Goal: Task Accomplishment & Management: Manage account settings

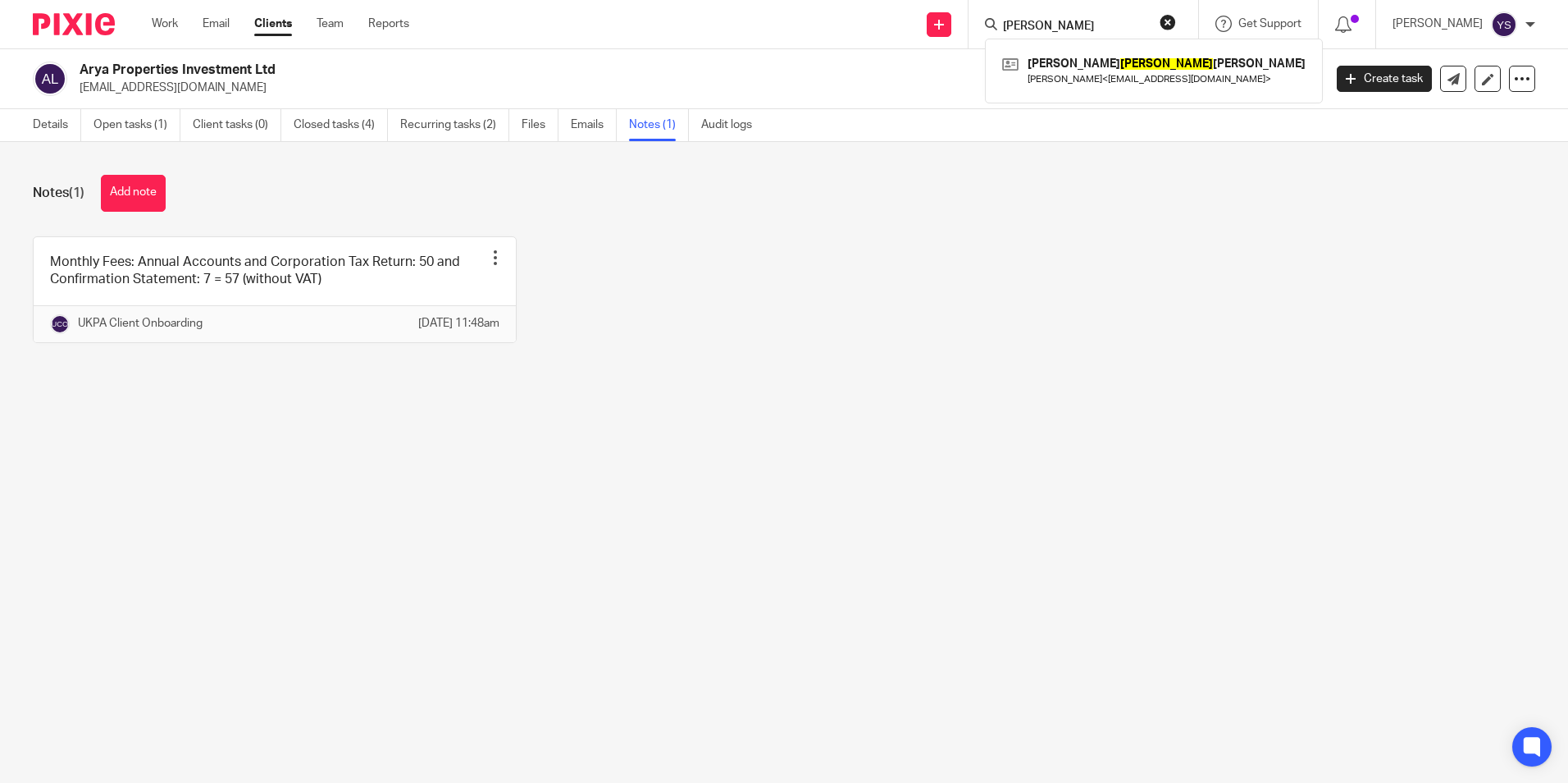
type input "kai uwe"
click button "submit" at bounding box center [0, 0] width 0 height 0
click at [1048, 80] on link at bounding box center [1153, 70] width 311 height 38
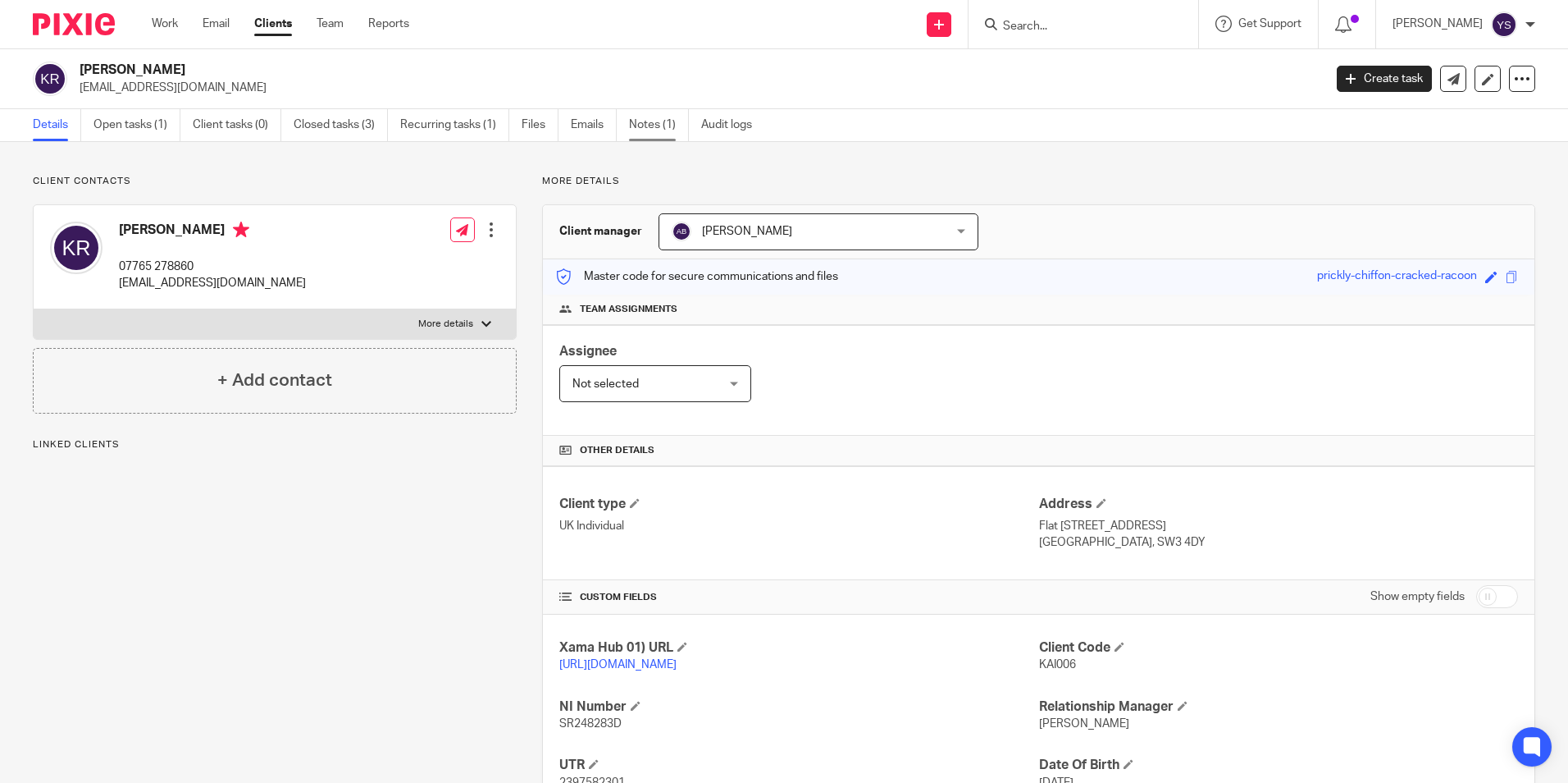
click at [660, 130] on link "Notes (1)" at bounding box center [659, 126] width 60 height 32
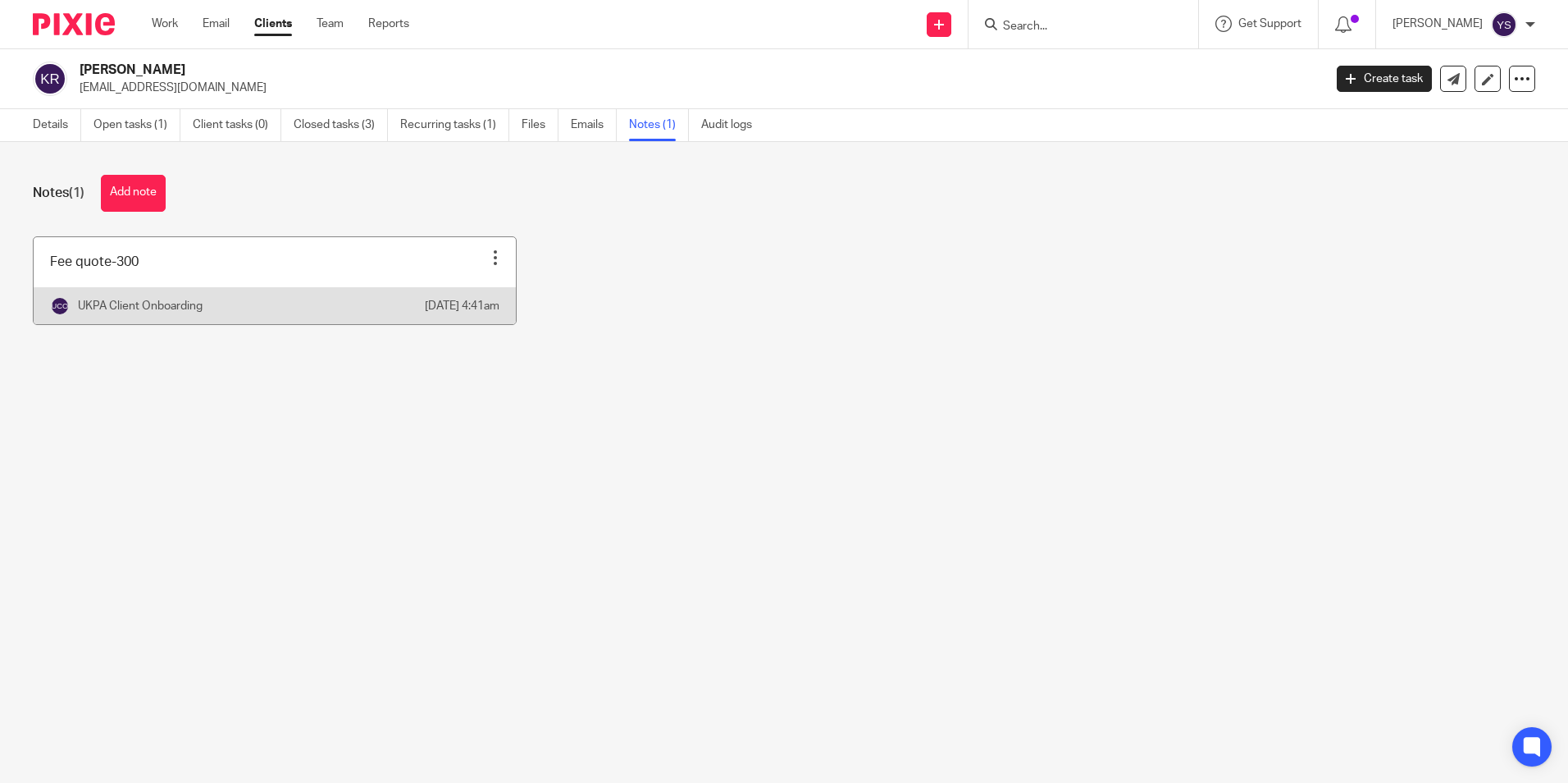
click at [491, 258] on div at bounding box center [495, 257] width 16 height 16
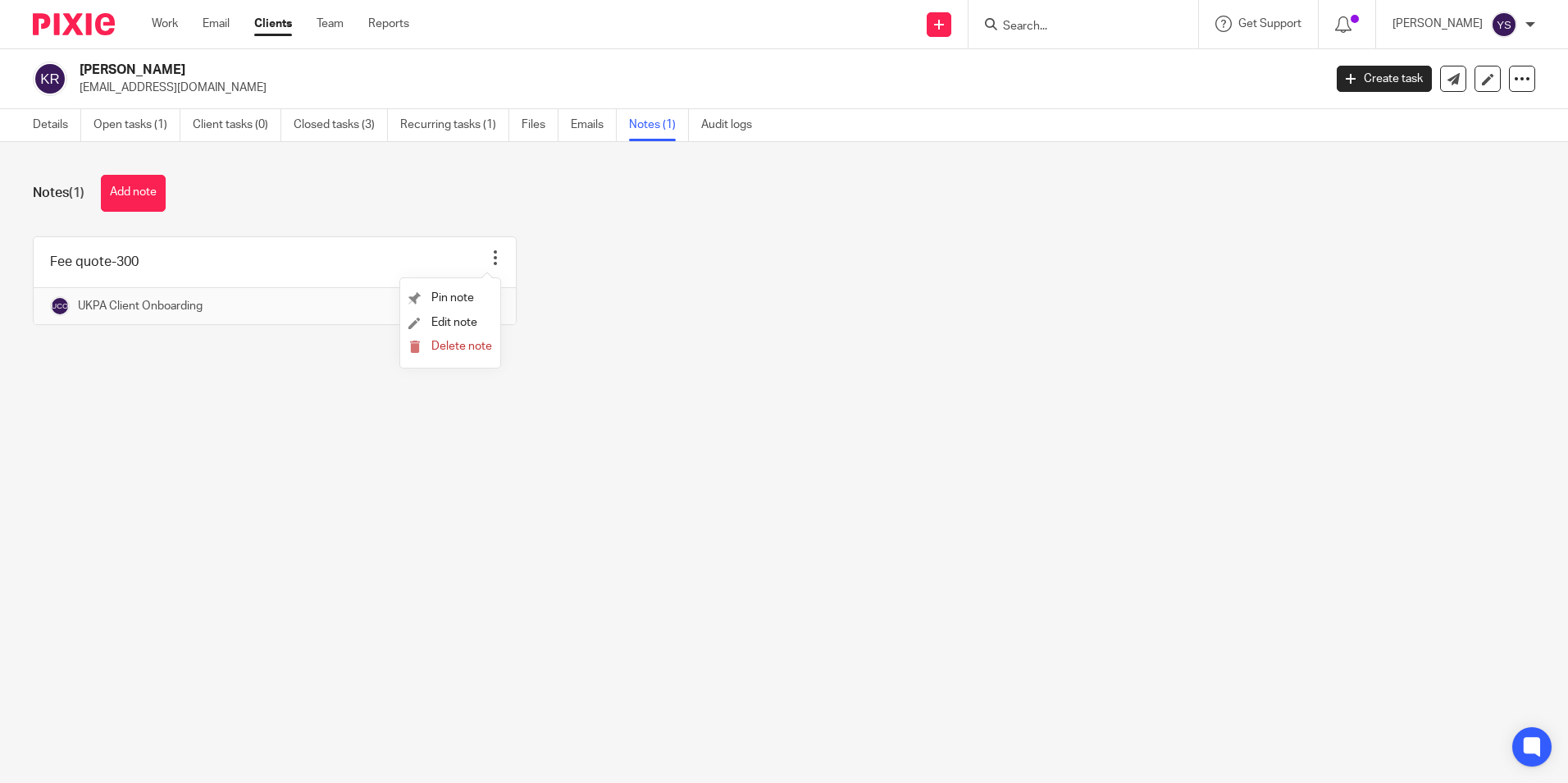
click at [654, 422] on main "Kai Uwe Richter mail@kairichter.de Create task Update from Companies House Expo…" at bounding box center [784, 392] width 1568 height 783
click at [174, 23] on link "Work" at bounding box center [165, 23] width 27 height 16
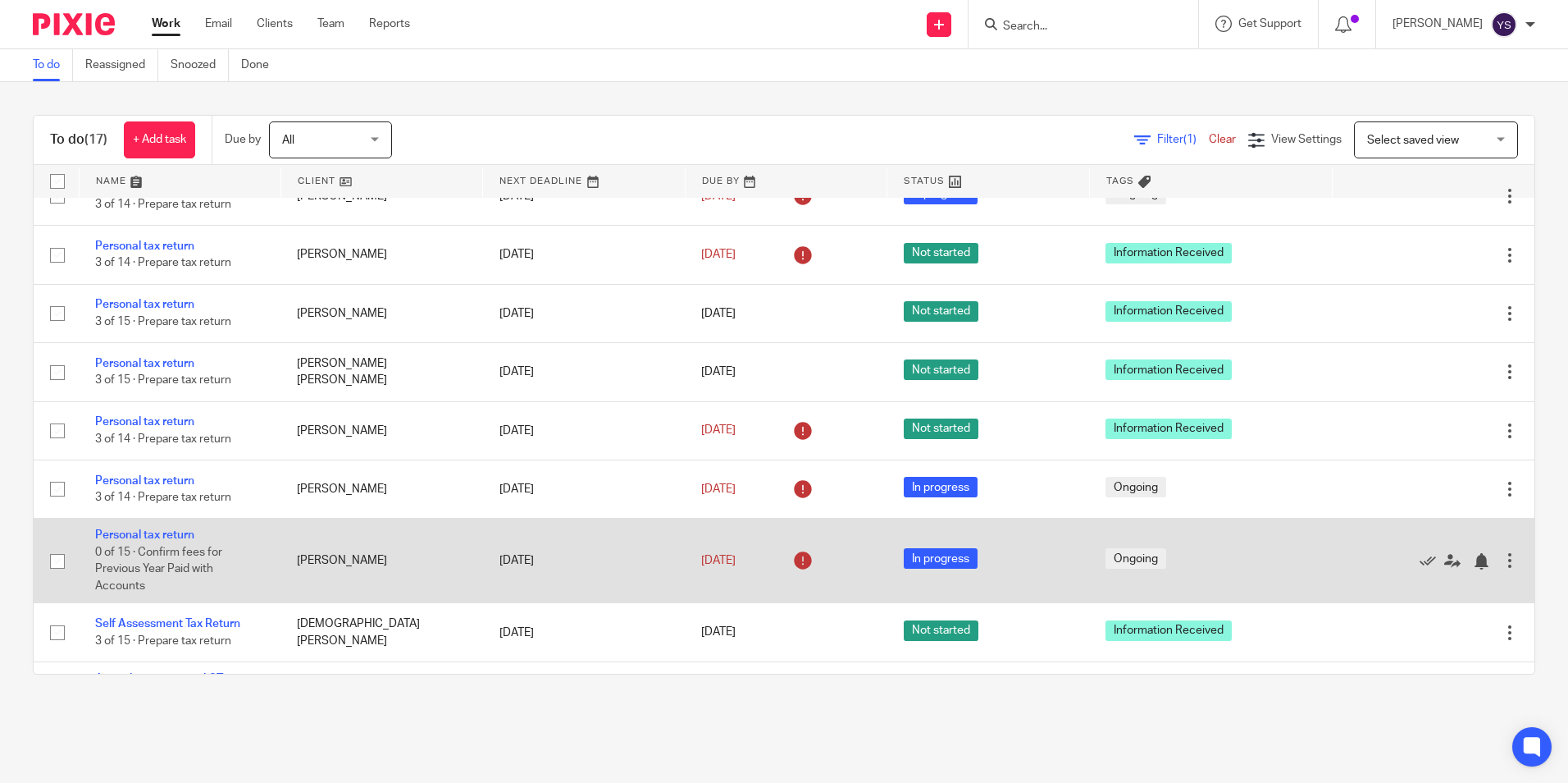
scroll to position [593, 0]
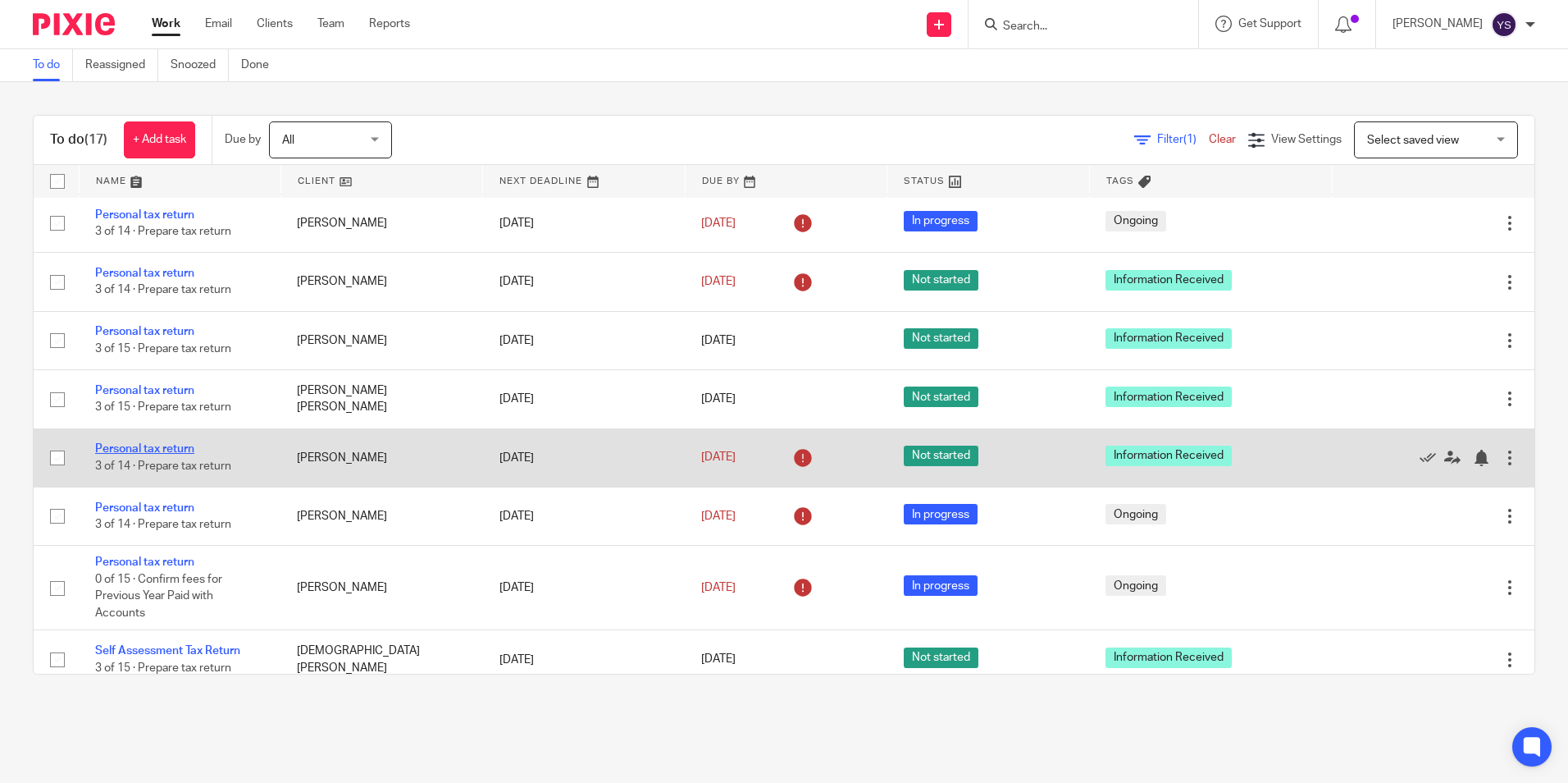
click at [174, 446] on link "Personal tax return" at bounding box center [145, 449] width 99 height 11
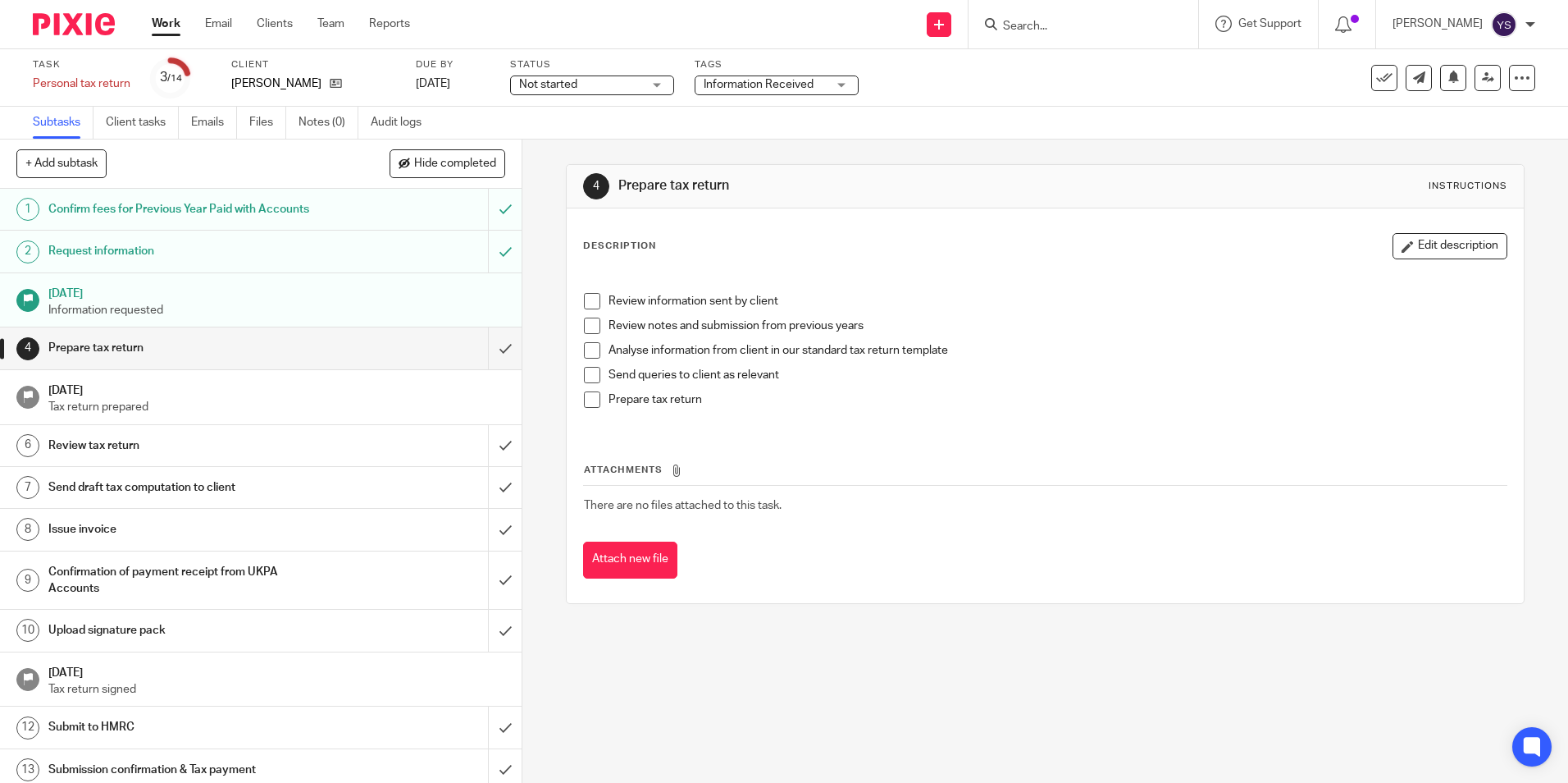
click at [658, 84] on div "Not started Not started" at bounding box center [592, 85] width 164 height 20
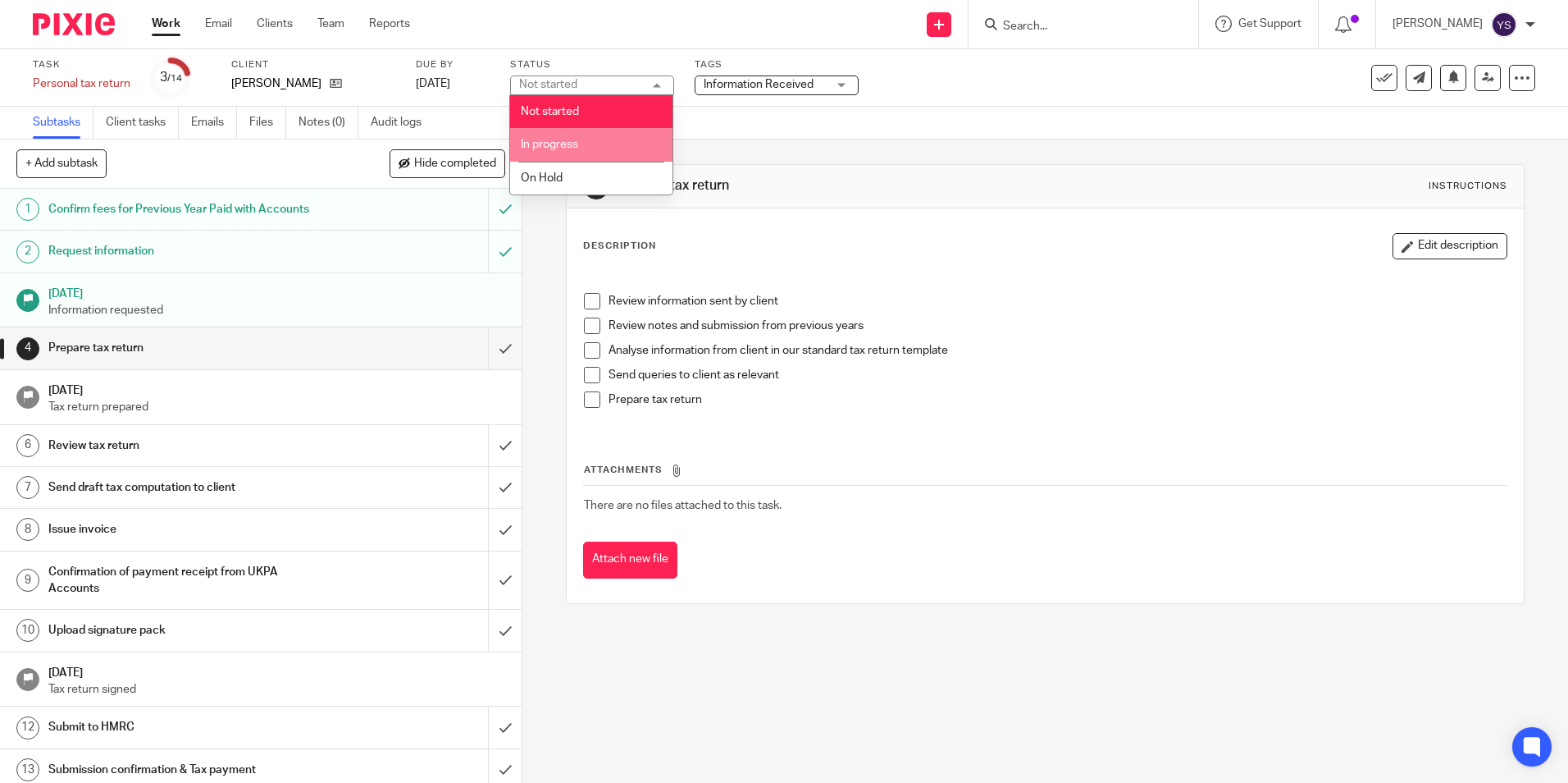
click at [570, 145] on span "In progress" at bounding box center [549, 145] width 57 height 11
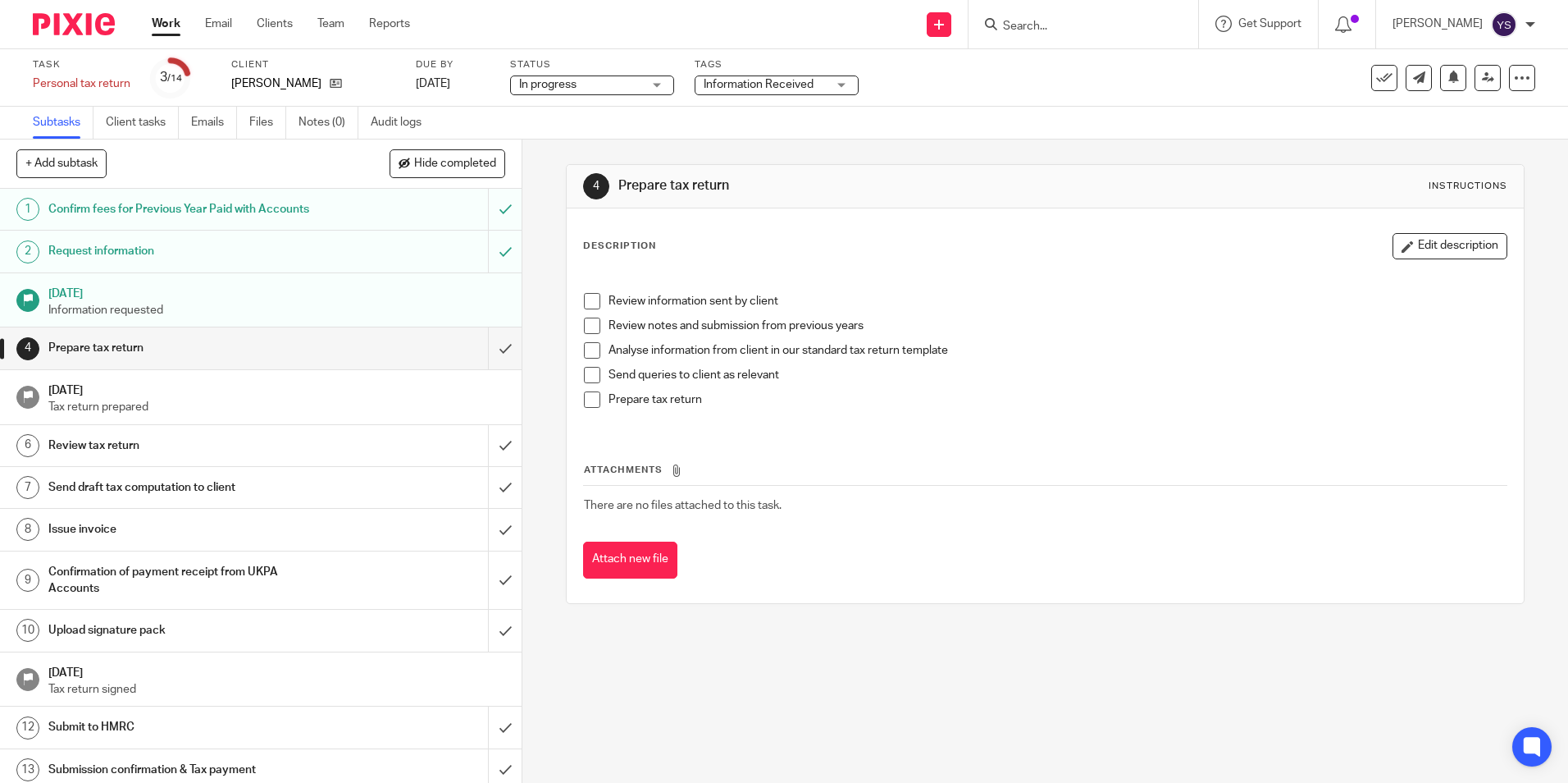
click at [798, 79] on span "Information Received" at bounding box center [758, 85] width 109 height 11
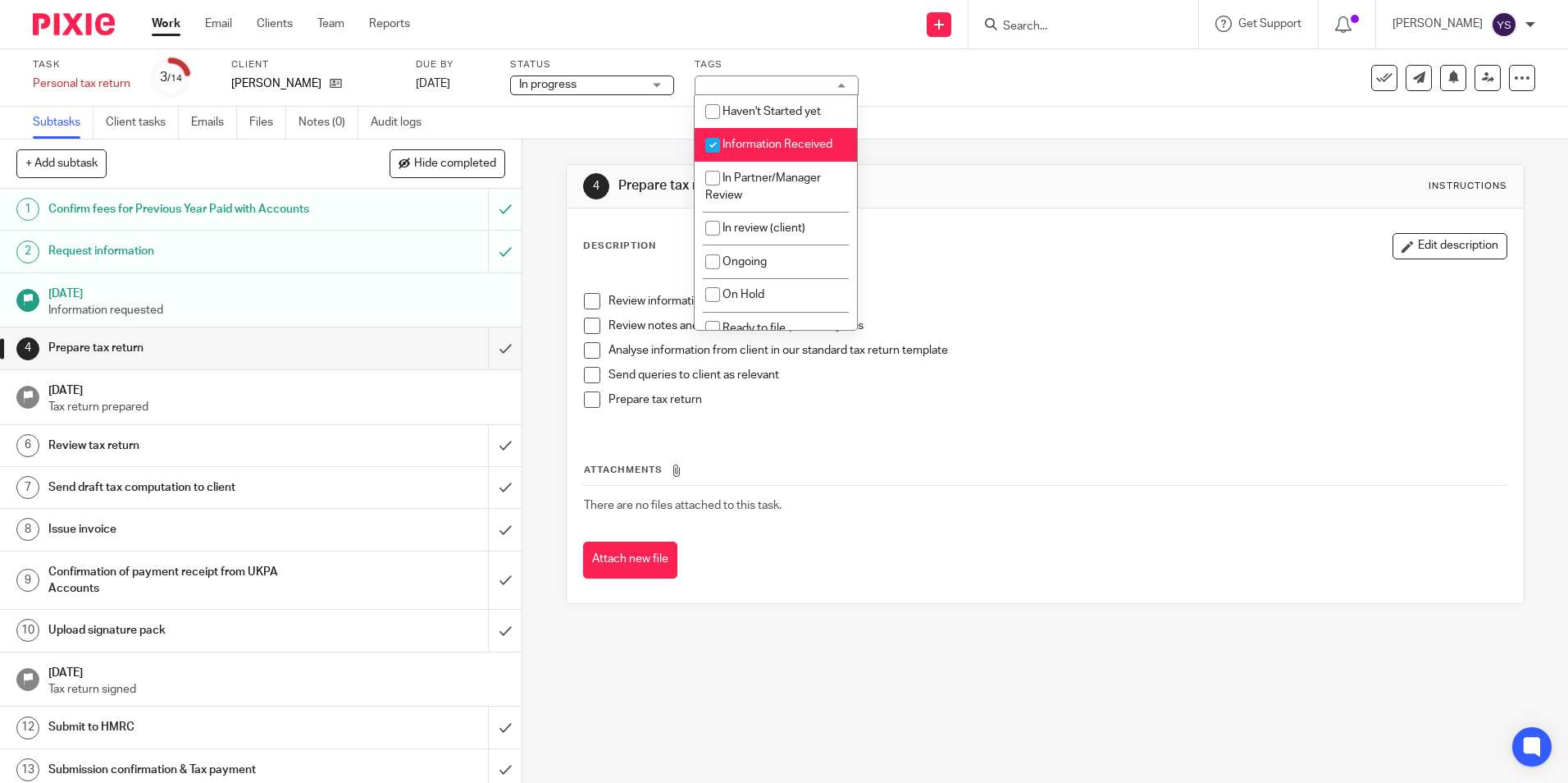
click at [783, 152] on li "Information Received" at bounding box center [776, 144] width 163 height 33
checkbox input "false"
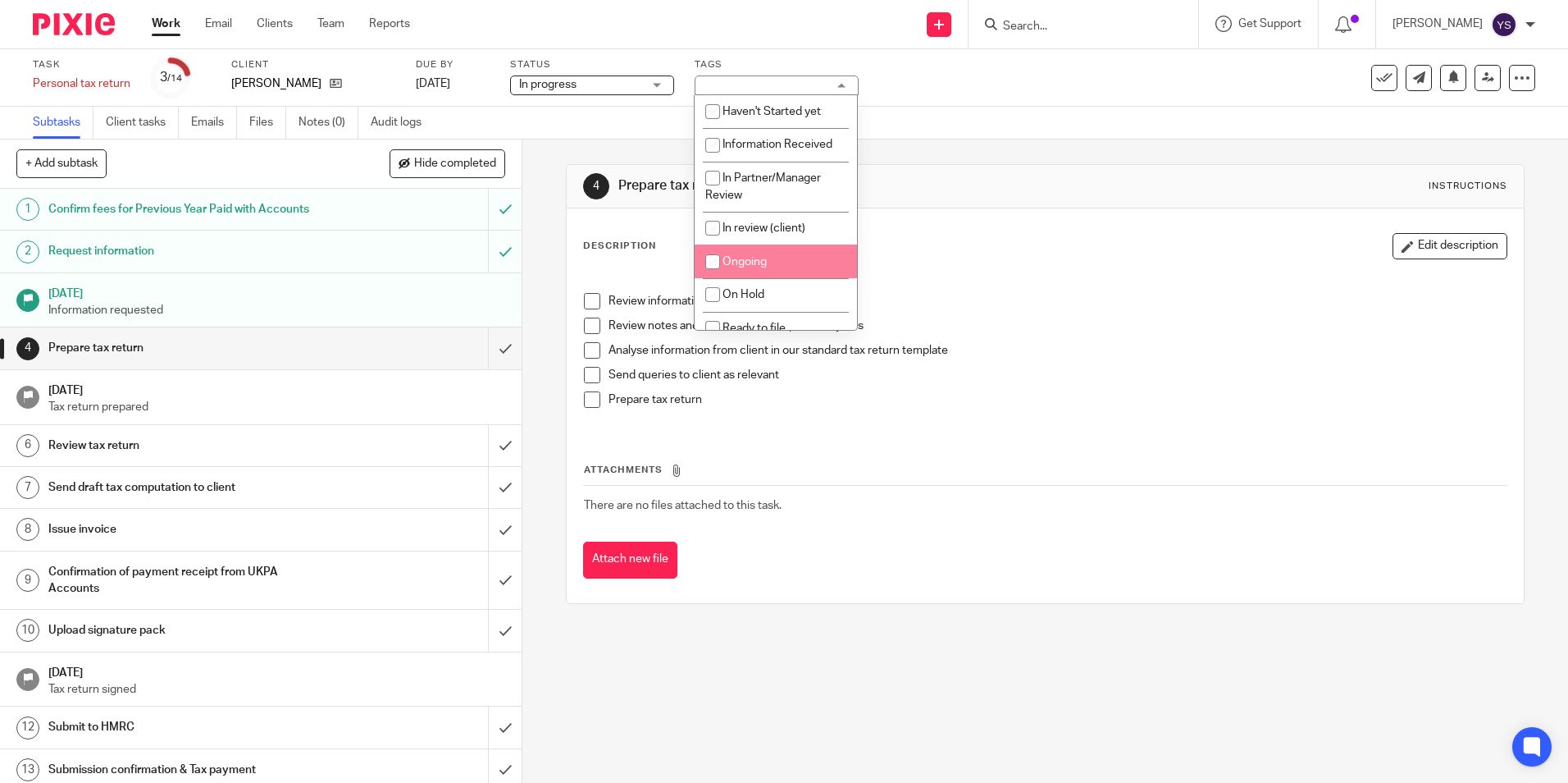
click at [796, 257] on li "Ongoing" at bounding box center [776, 261] width 163 height 33
checkbox input "true"
click at [456, 114] on div "Subtasks Client tasks Emails Files Notes (0) Audit logs" at bounding box center [231, 123] width 463 height 32
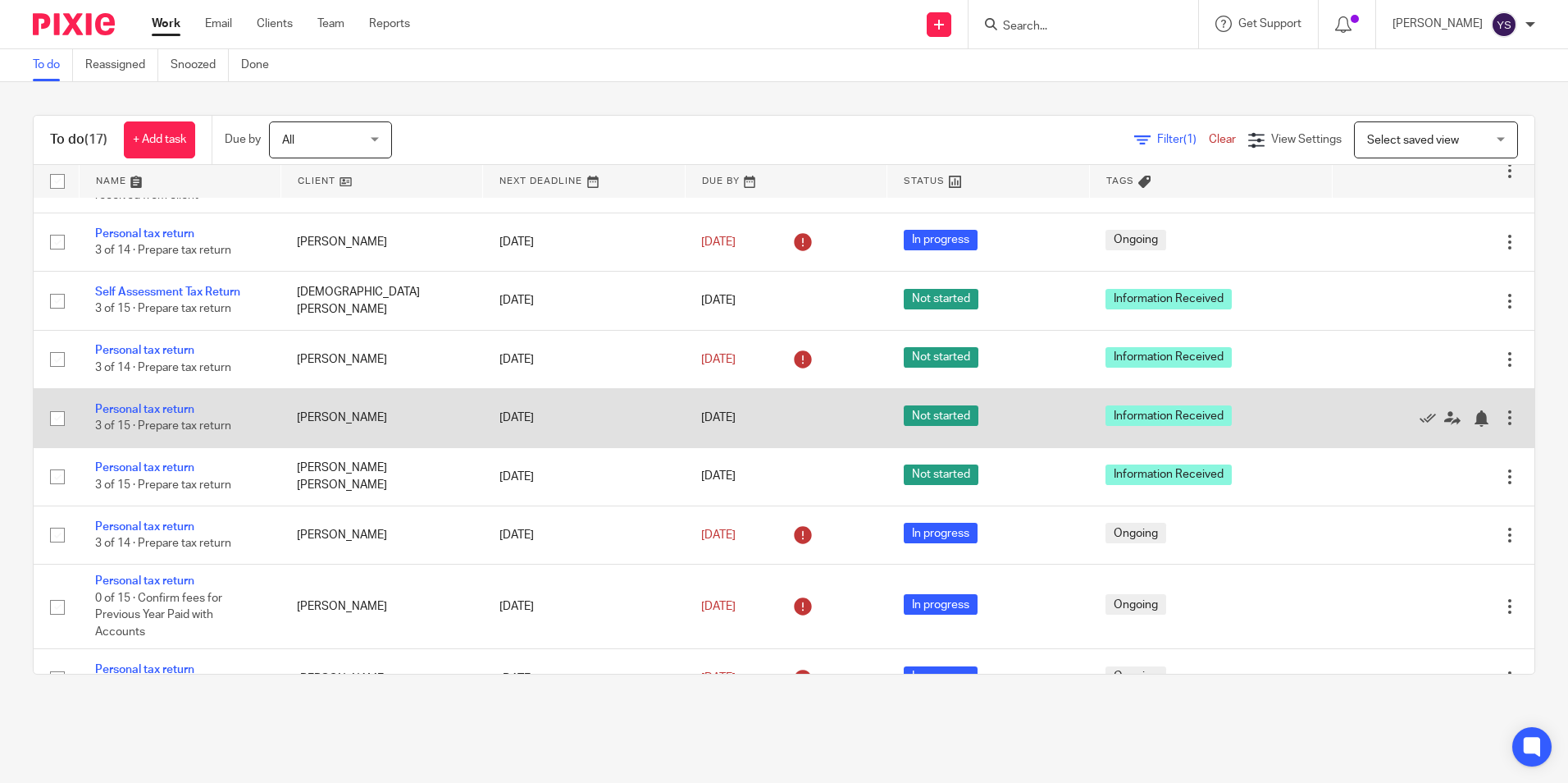
scroll to position [492, 0]
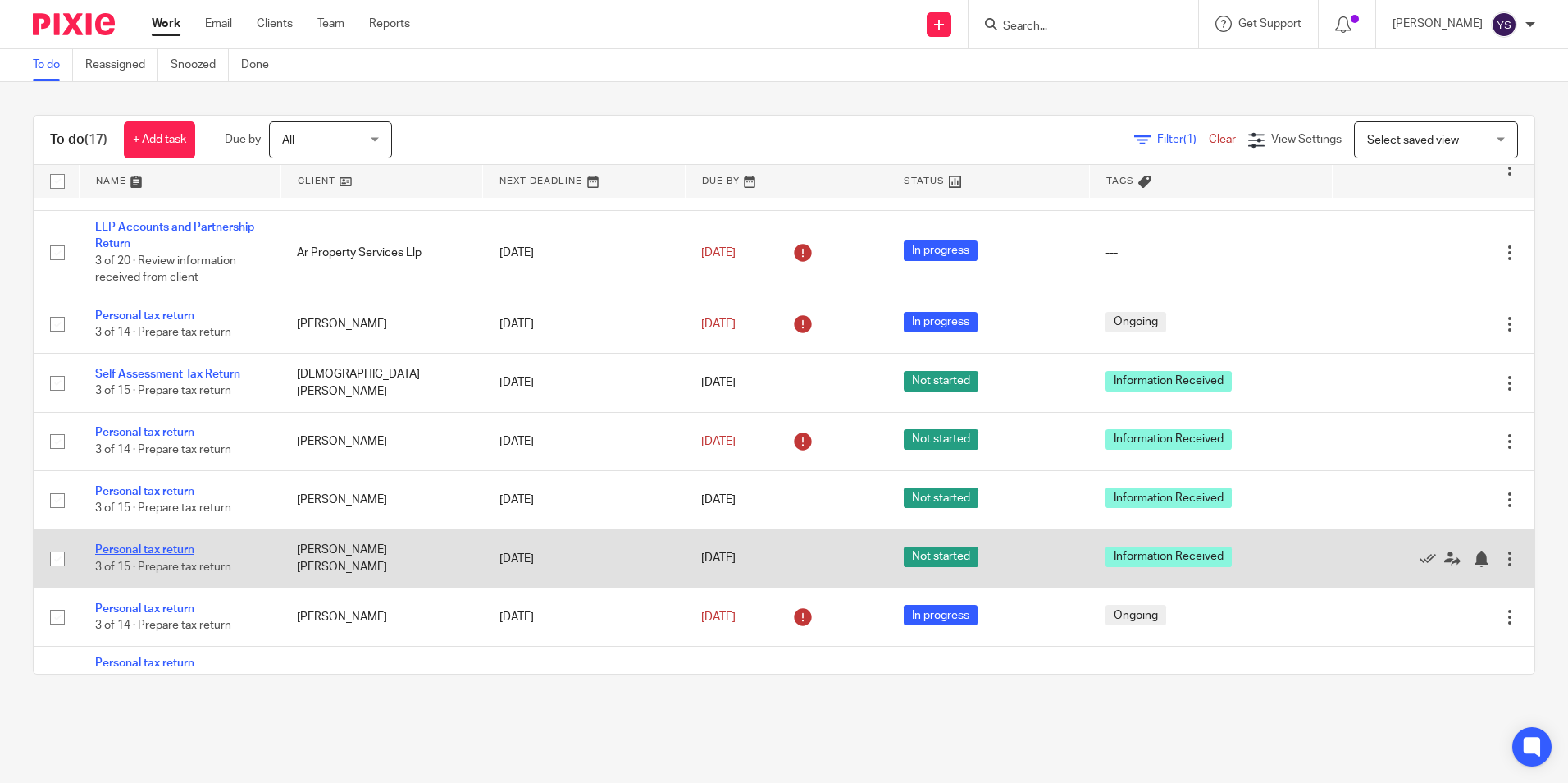
click at [156, 552] on link "Personal tax return" at bounding box center [145, 550] width 99 height 11
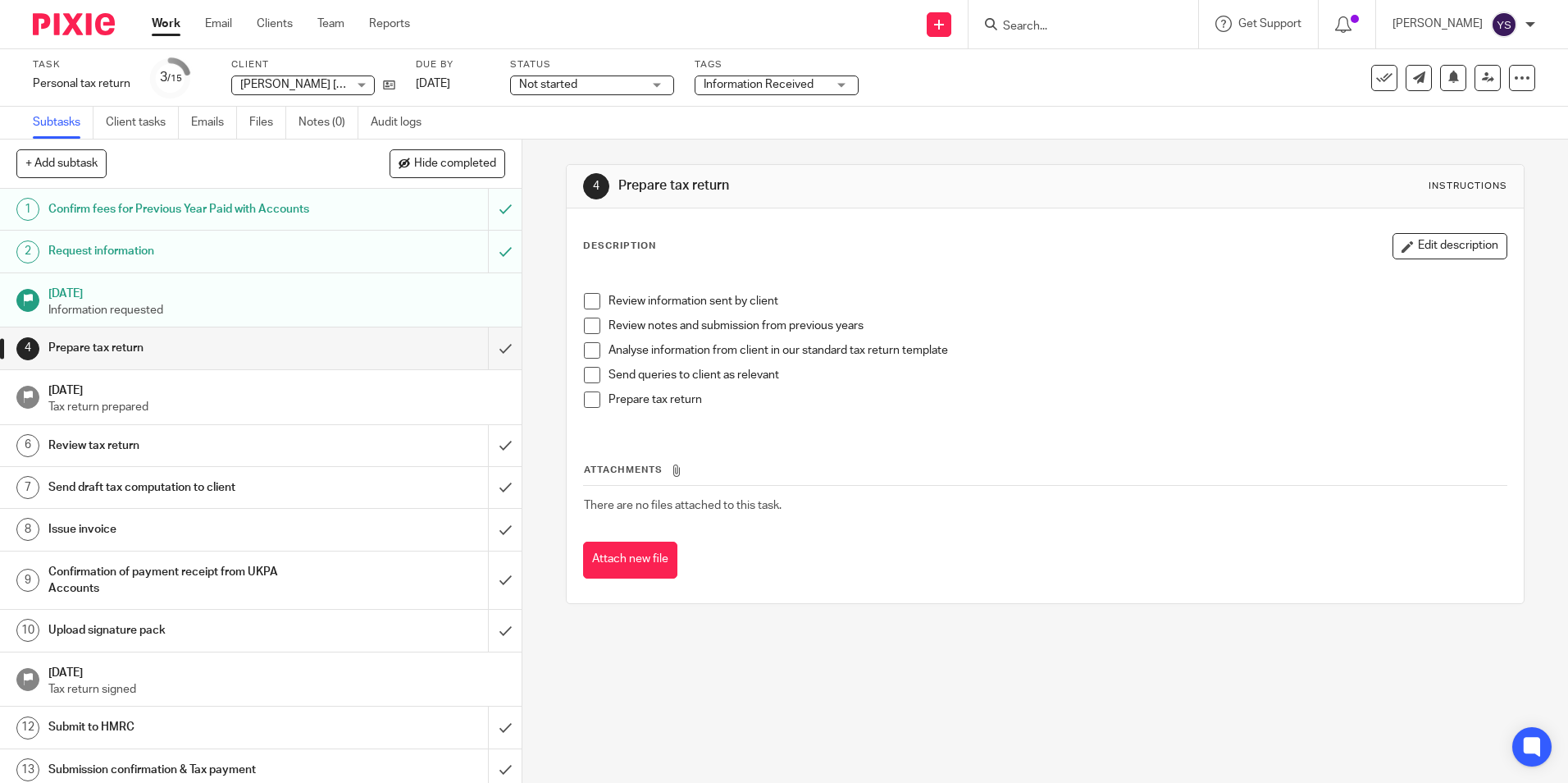
click at [275, 78] on span "[PERSON_NAME] [PERSON_NAME]" at bounding box center [293, 85] width 107 height 17
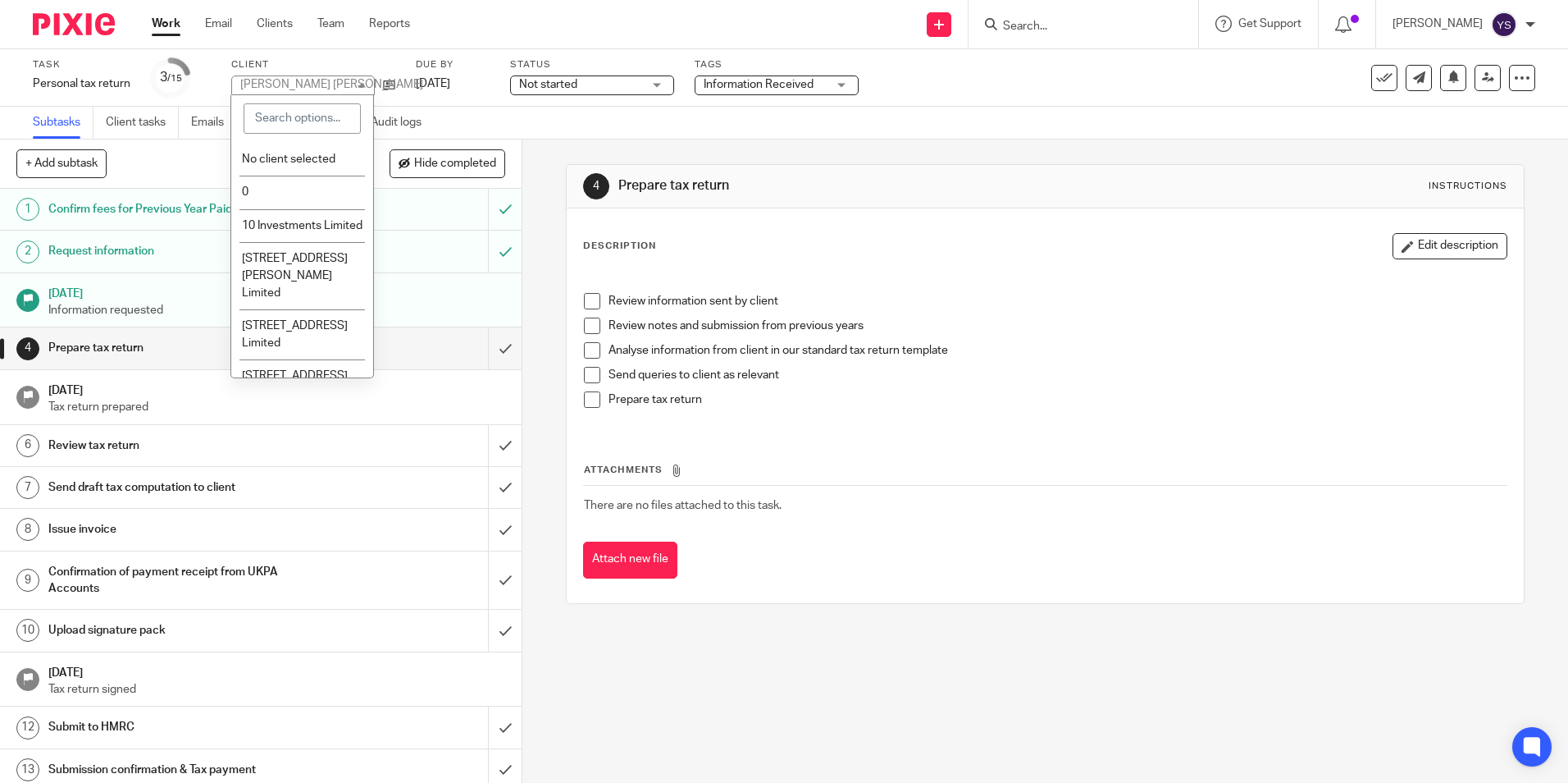
click at [1050, 147] on div "4 Prepare tax return Instructions Description Edit description Review informati…" at bounding box center [1044, 383] width 958 height 489
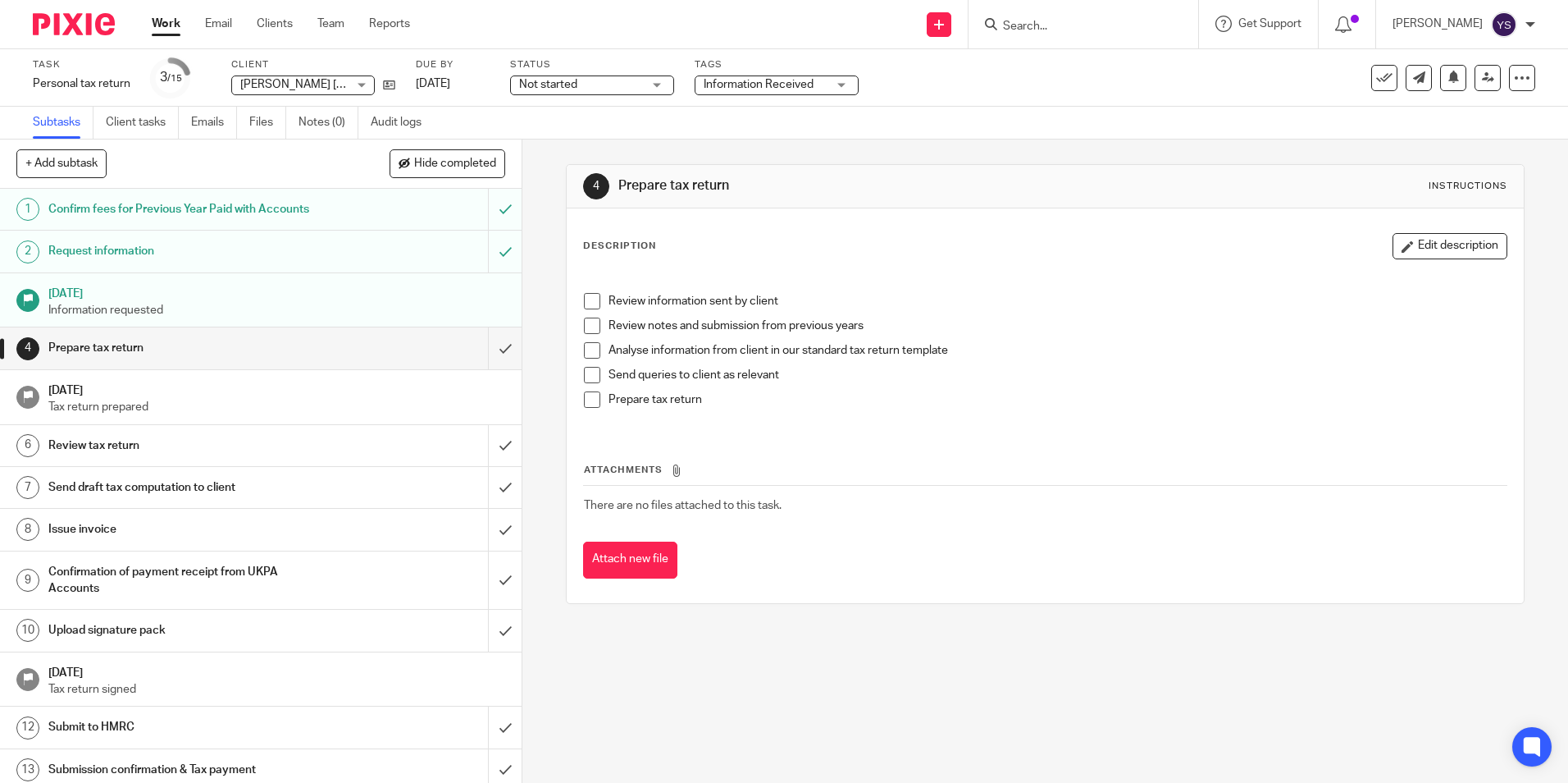
click at [981, 416] on div "Prepare tax return" at bounding box center [1057, 404] width 897 height 25
click at [1076, 36] on div at bounding box center [1082, 24] width 229 height 49
click at [1072, 27] on input "Search" at bounding box center [1075, 28] width 148 height 15
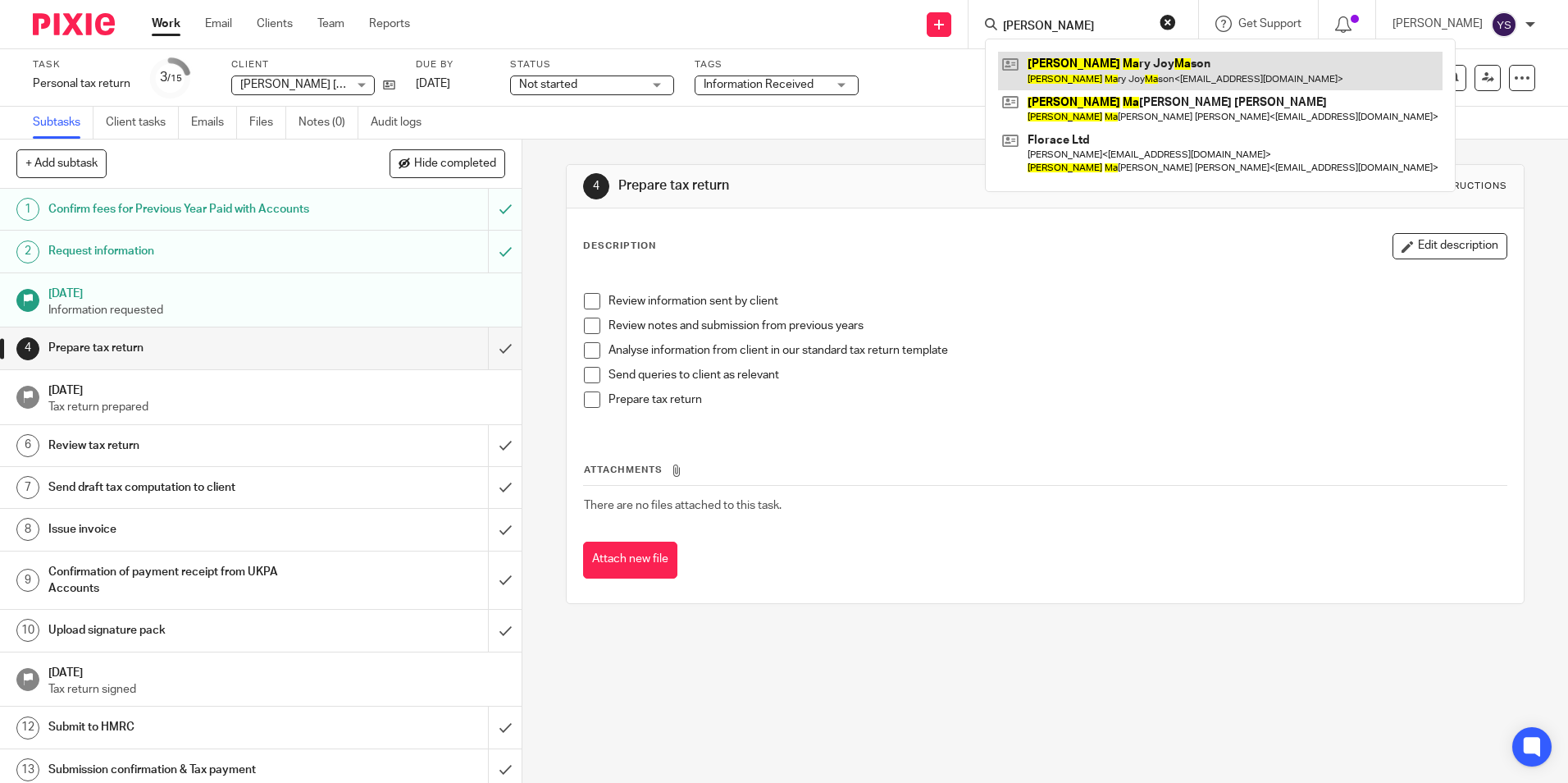
type input "katherine ma"
click at [1097, 68] on link at bounding box center [1220, 70] width 445 height 38
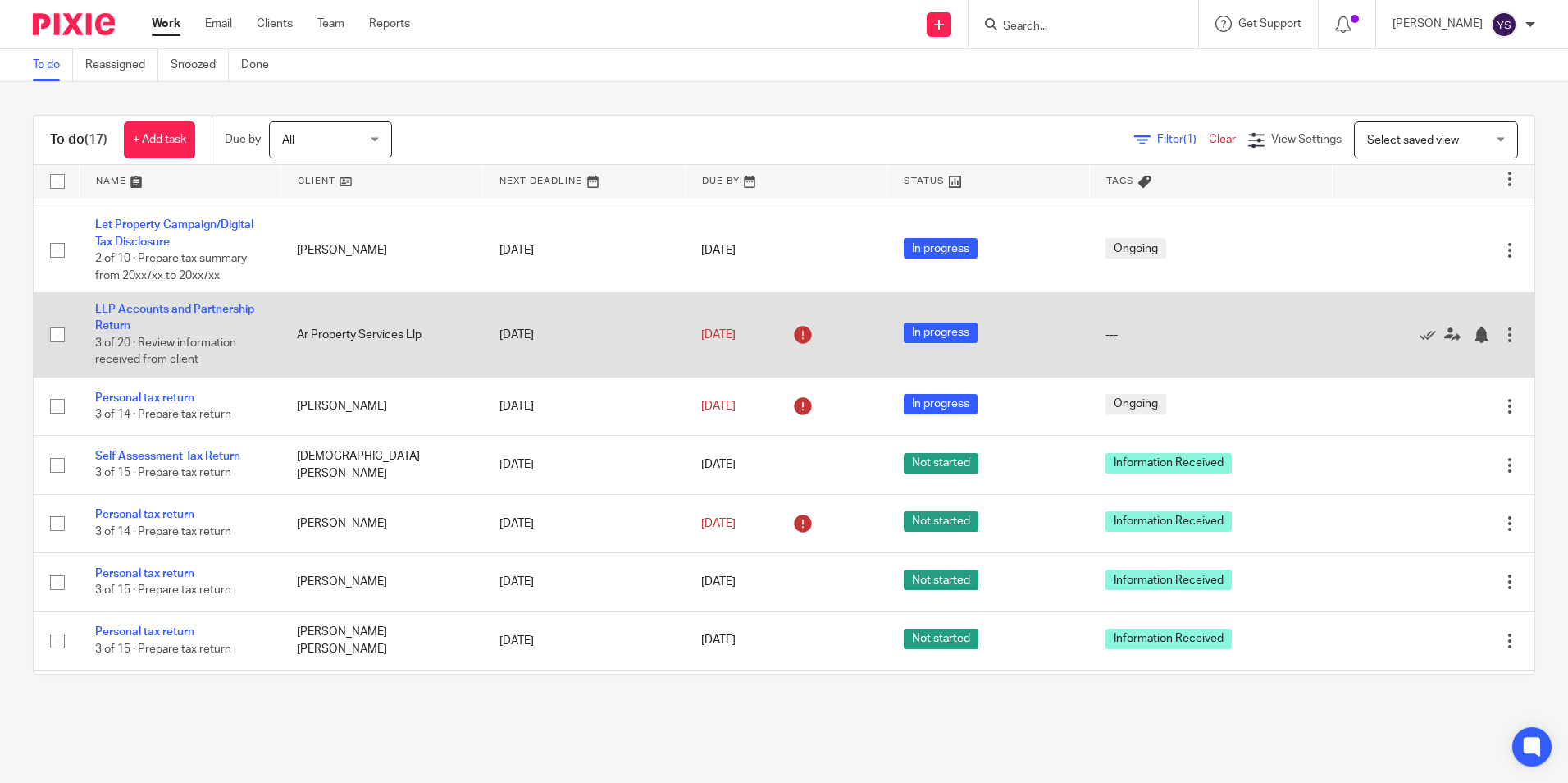
scroll to position [656, 0]
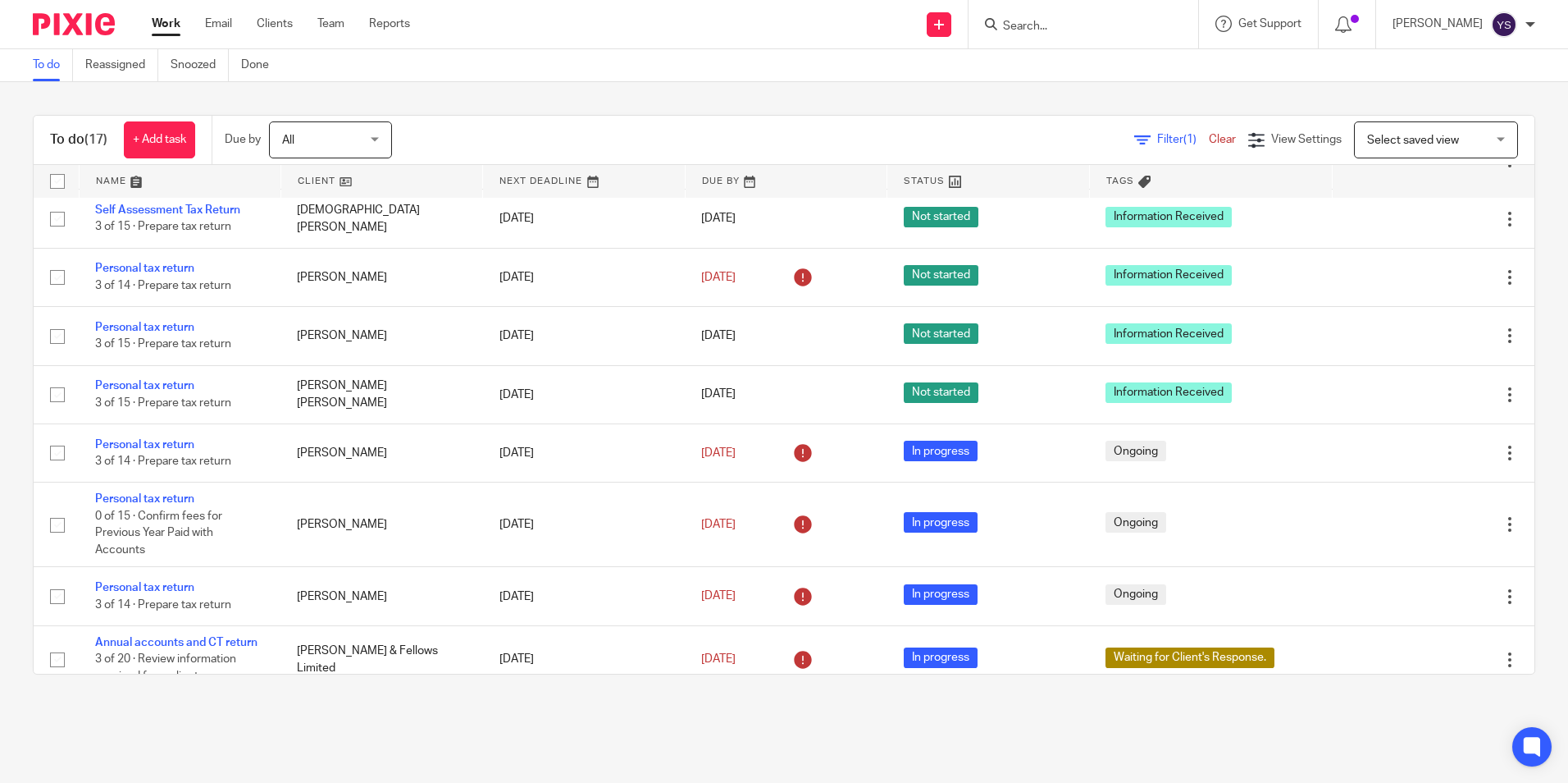
click at [1116, 38] on div at bounding box center [1082, 24] width 229 height 49
click at [1116, 35] on div at bounding box center [1082, 24] width 229 height 49
click at [1094, 25] on input "Search" at bounding box center [1075, 28] width 148 height 15
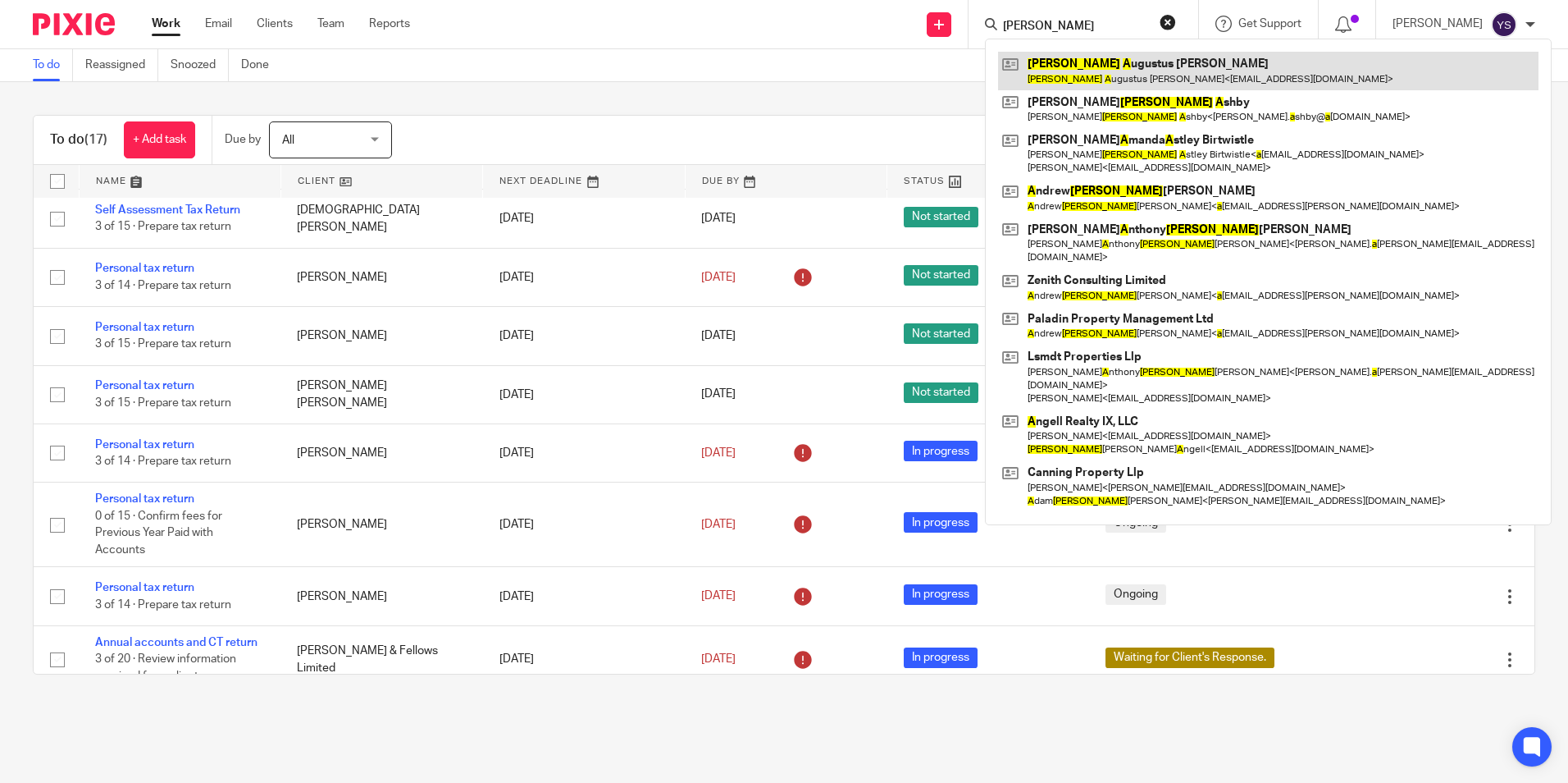
type input "Thomas A"
click at [1103, 70] on link at bounding box center [1268, 70] width 541 height 38
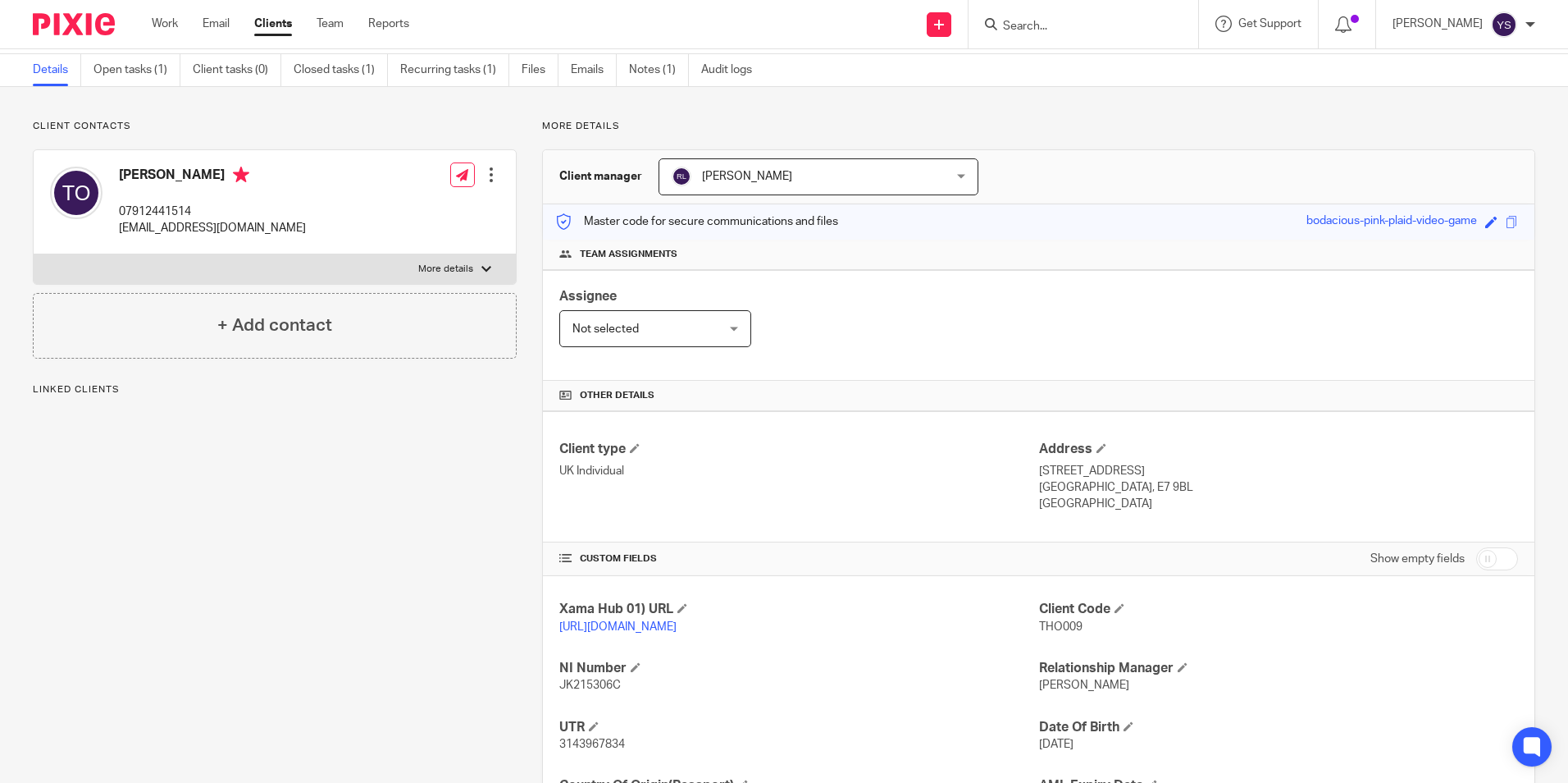
scroll to position [82, 0]
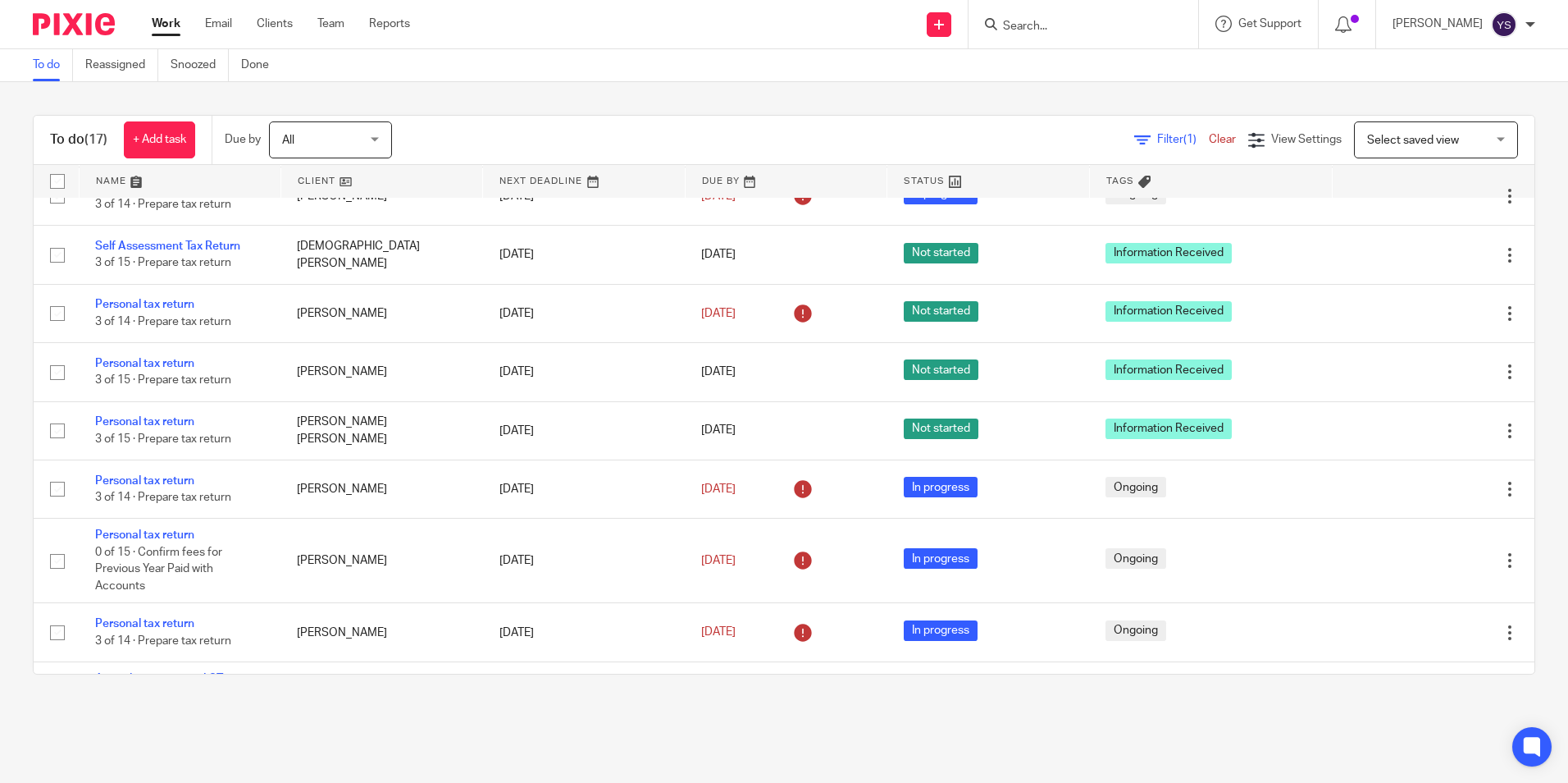
scroll to position [593, 0]
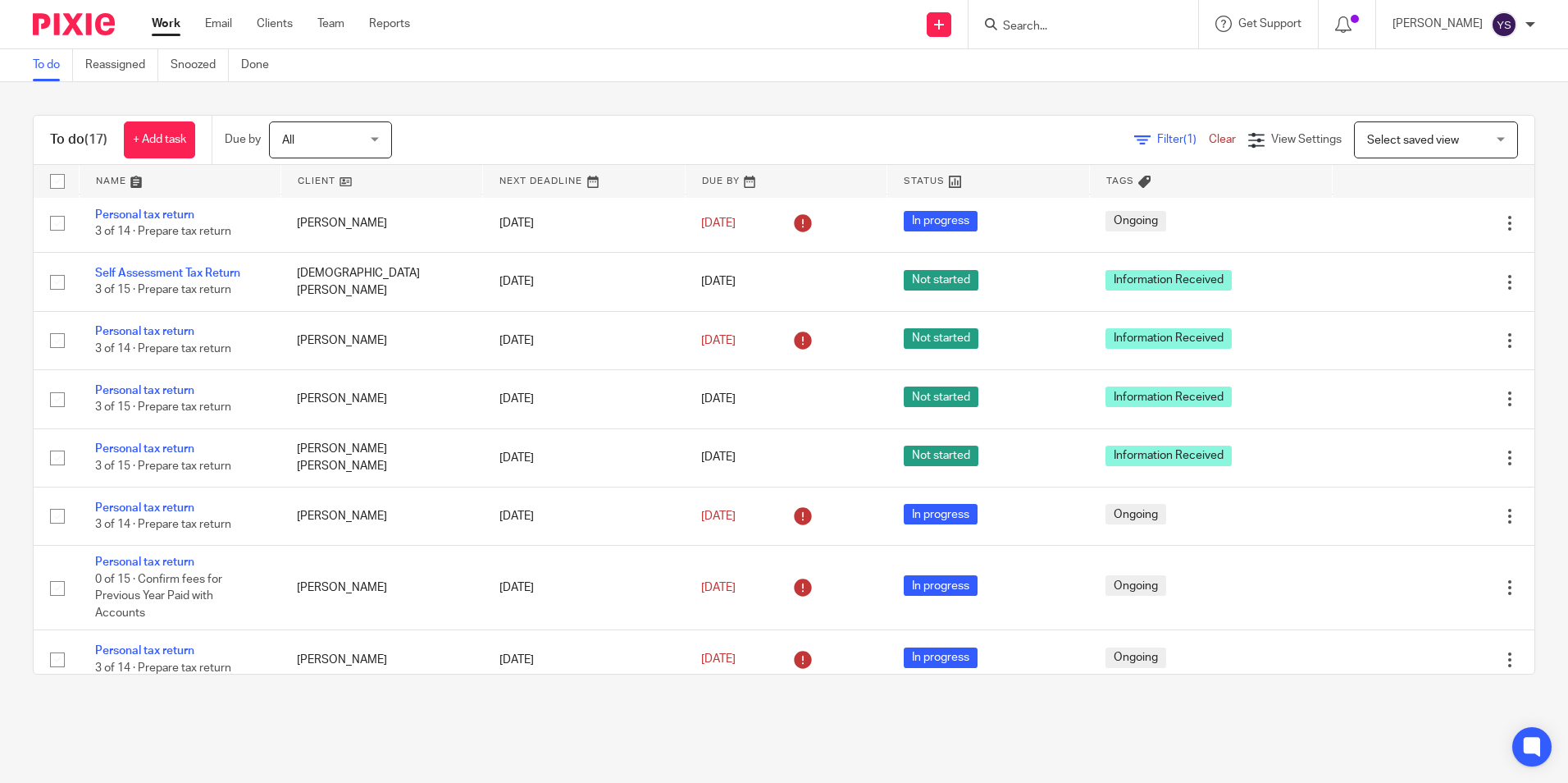
click at [1032, 38] on div at bounding box center [1082, 24] width 229 height 49
click at [1032, 28] on input "Search" at bounding box center [1075, 28] width 148 height 15
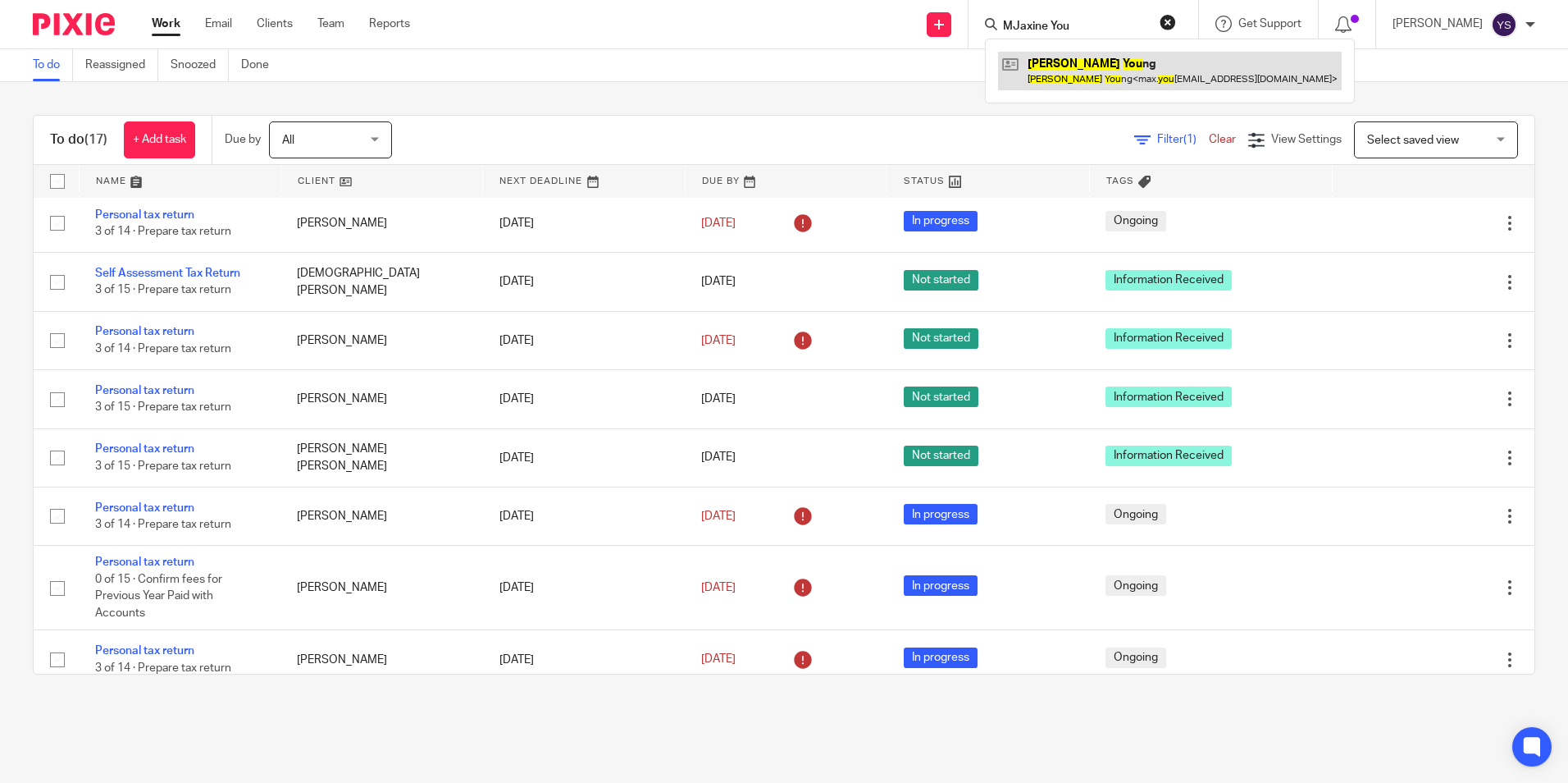
type input "MJaxine You"
click at [1039, 64] on link at bounding box center [1169, 70] width 344 height 38
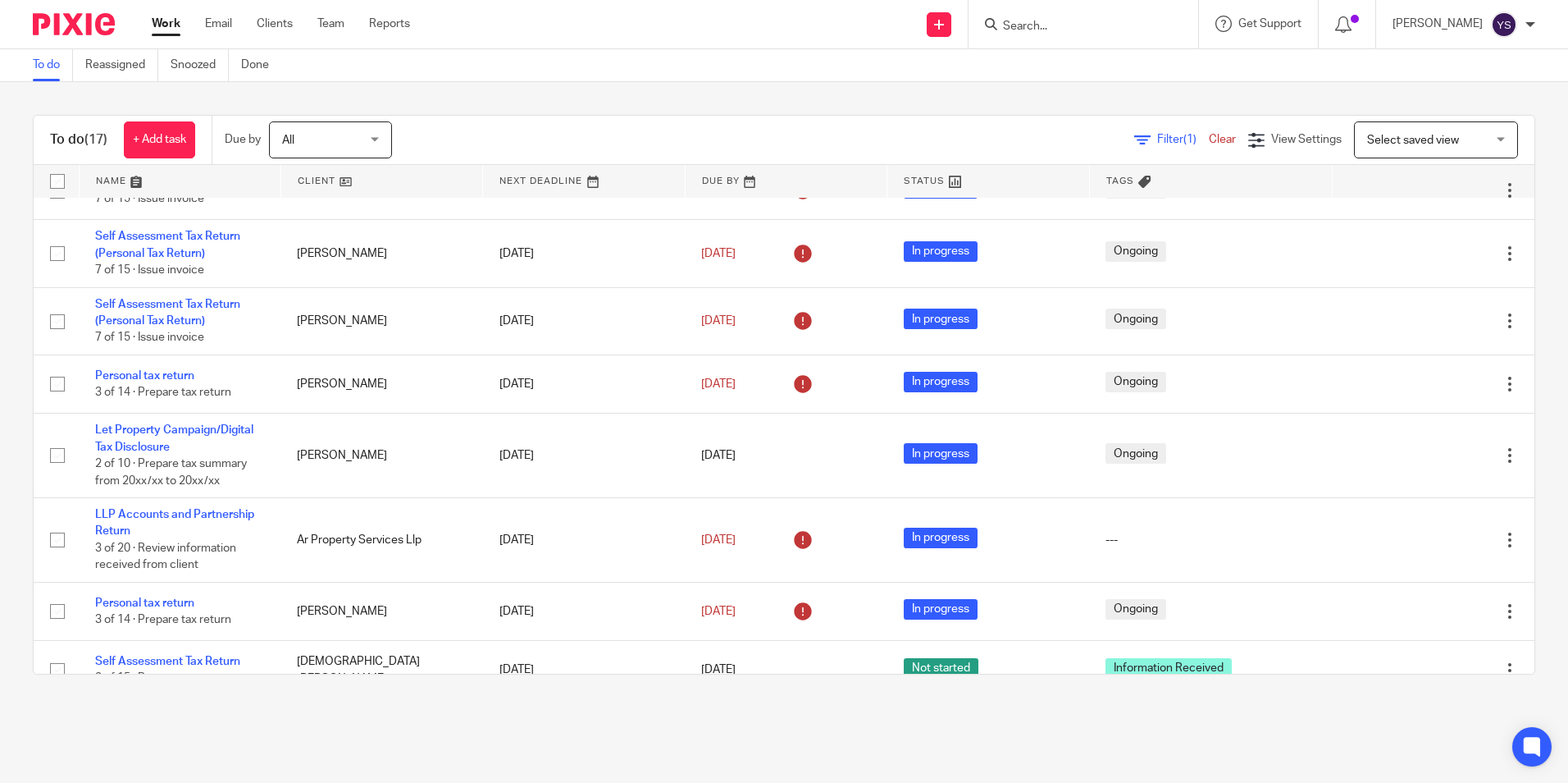
scroll to position [246, 0]
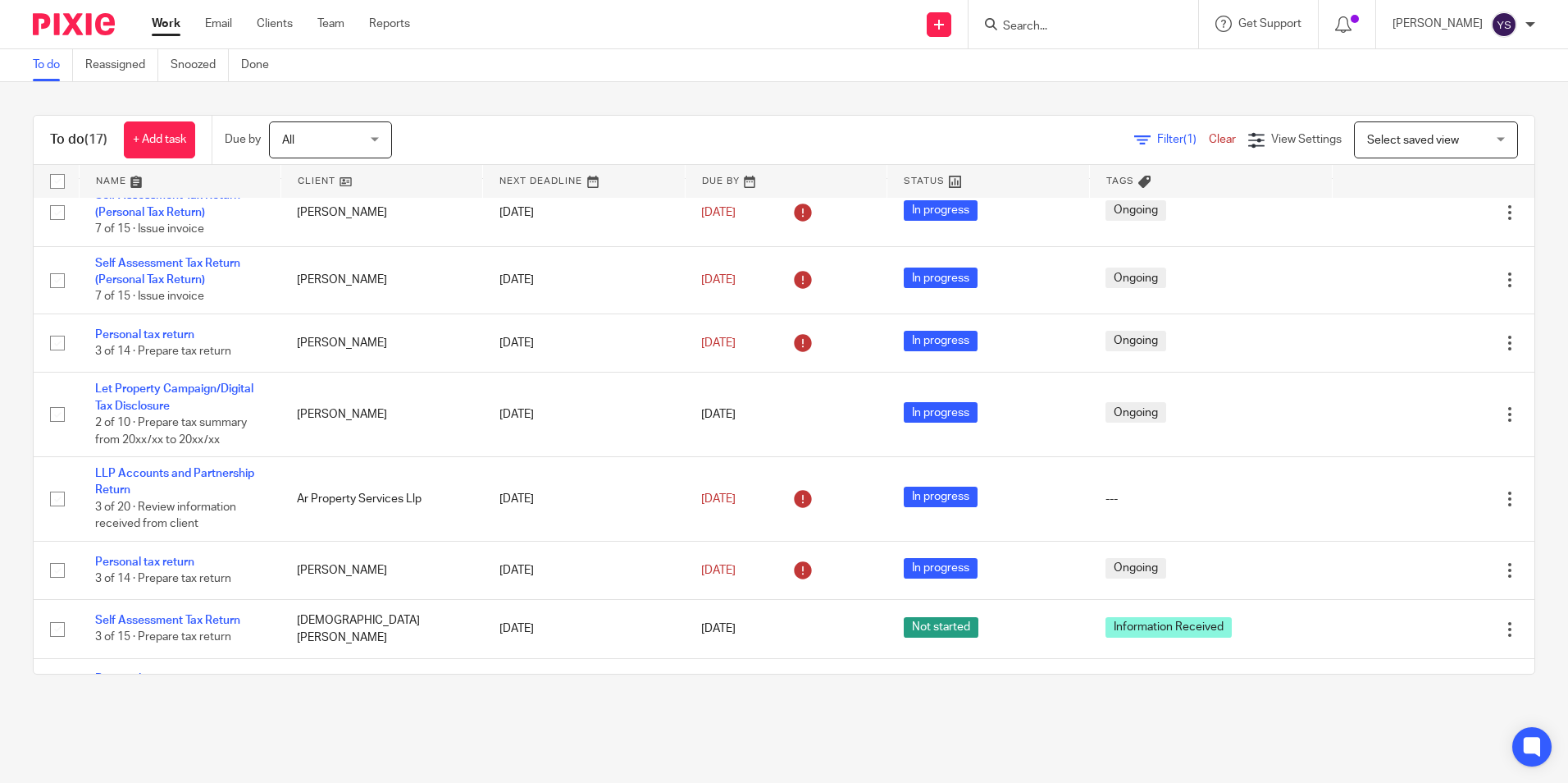
click at [1081, 17] on form at bounding box center [1088, 25] width 174 height 21
click at [1077, 23] on input "Search" at bounding box center [1075, 28] width 148 height 15
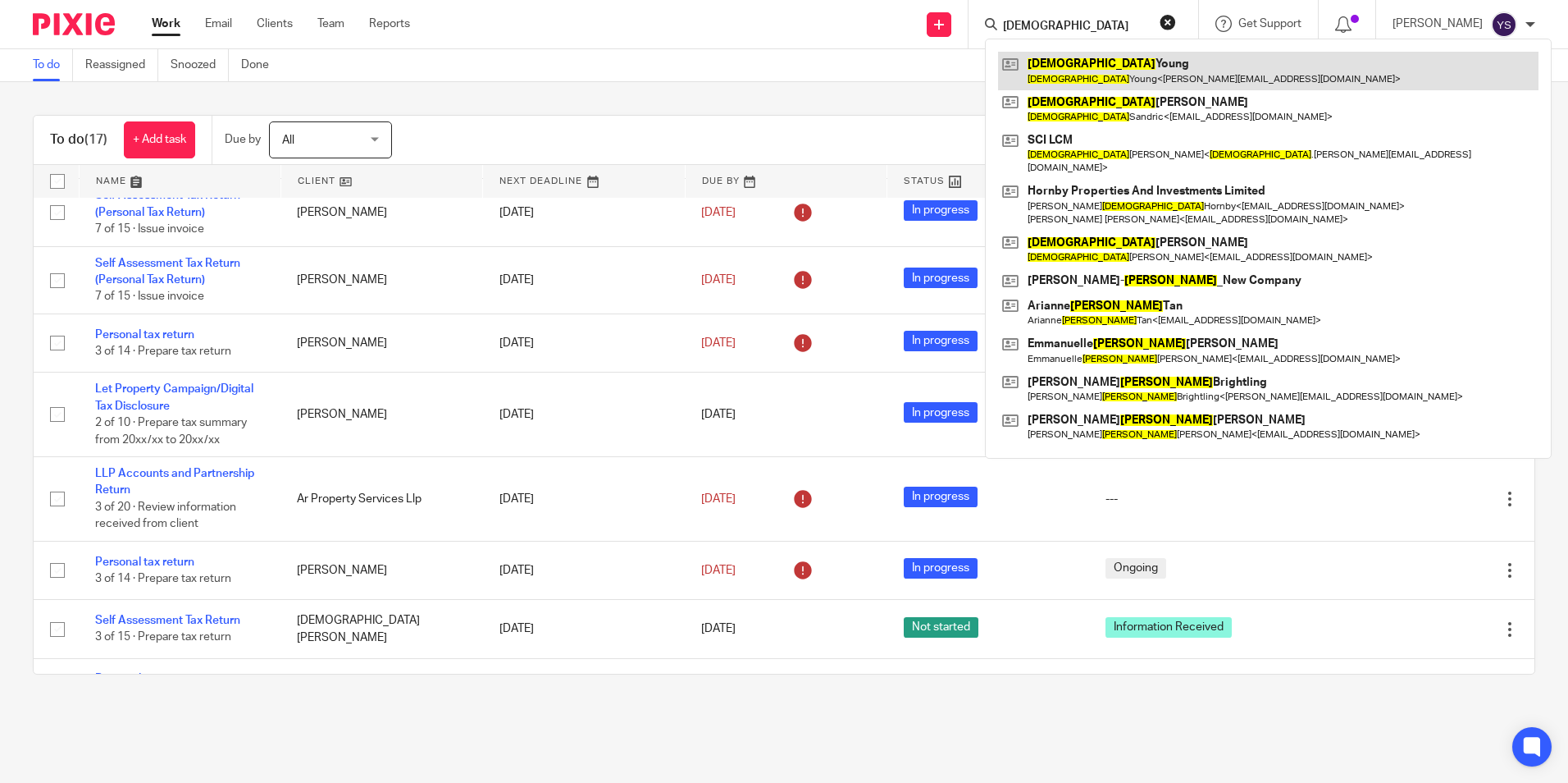
type input "Christian"
click at [1091, 74] on link at bounding box center [1268, 70] width 541 height 38
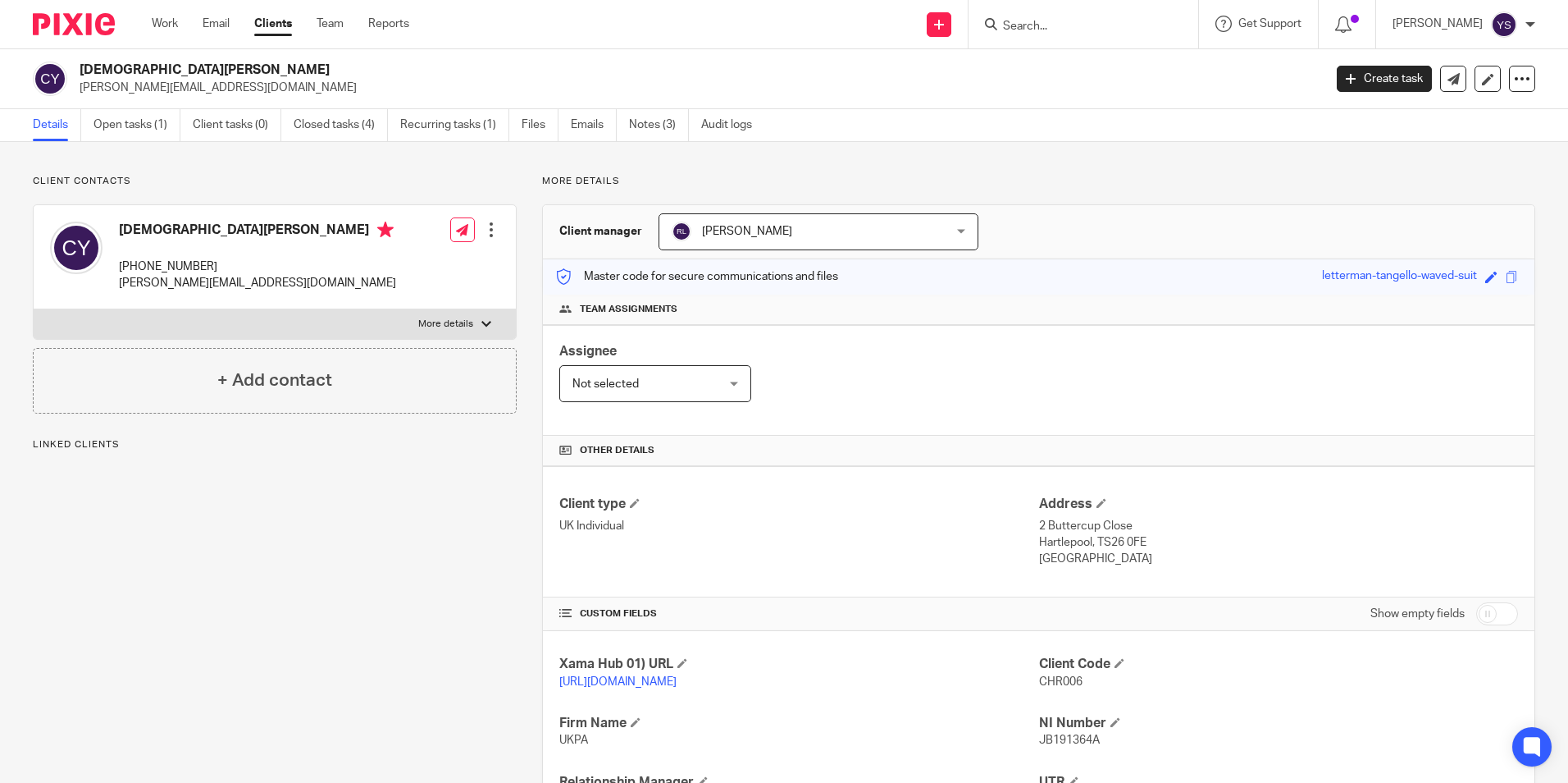
click at [60, 128] on link "Details" at bounding box center [56, 126] width 49 height 32
click at [173, 27] on link "Work" at bounding box center [165, 23] width 27 height 16
